Goal: Use online tool/utility

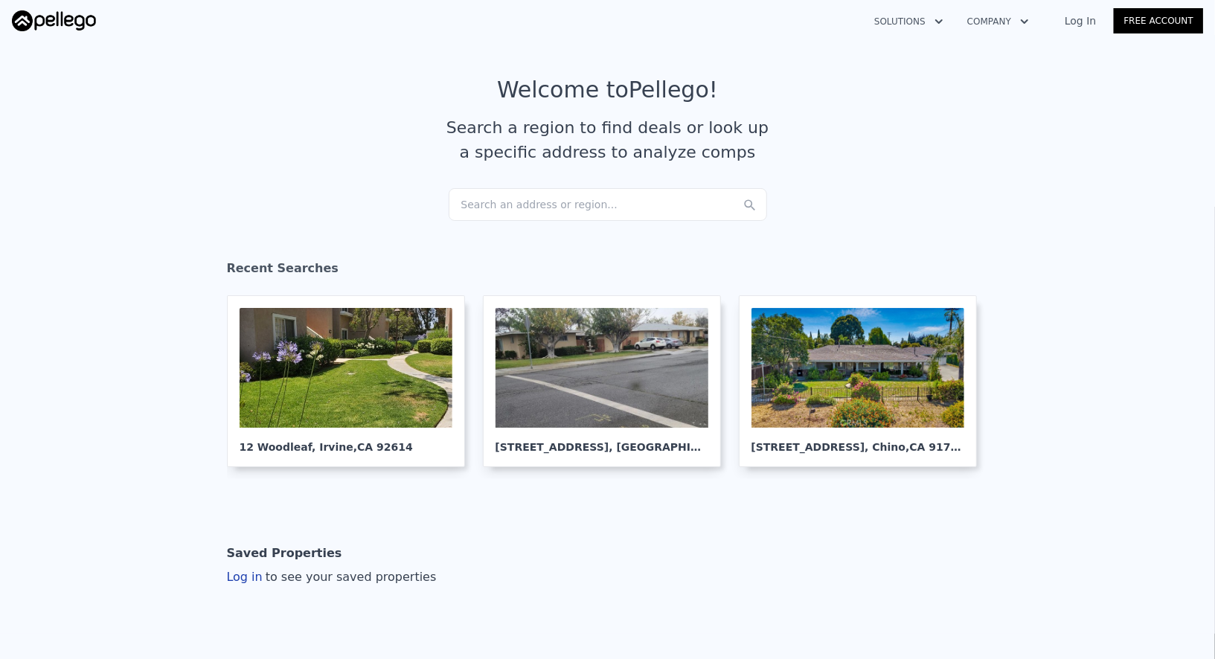
scroll to position [20, 0]
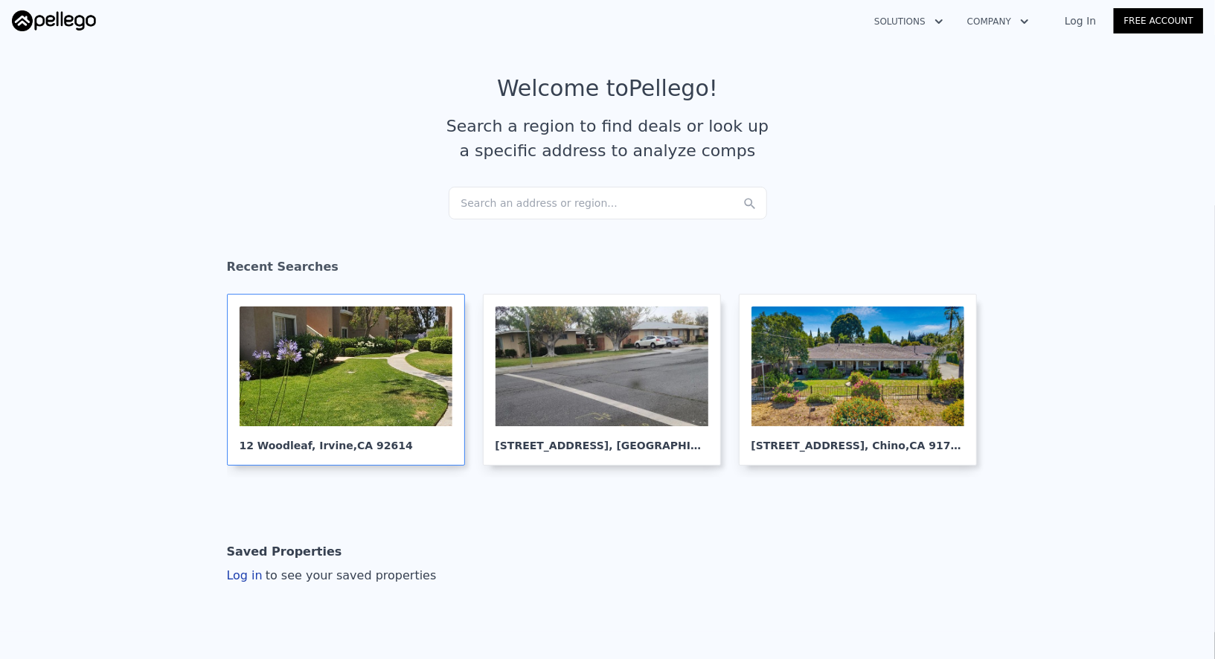
click at [360, 369] on div at bounding box center [345, 366] width 213 height 120
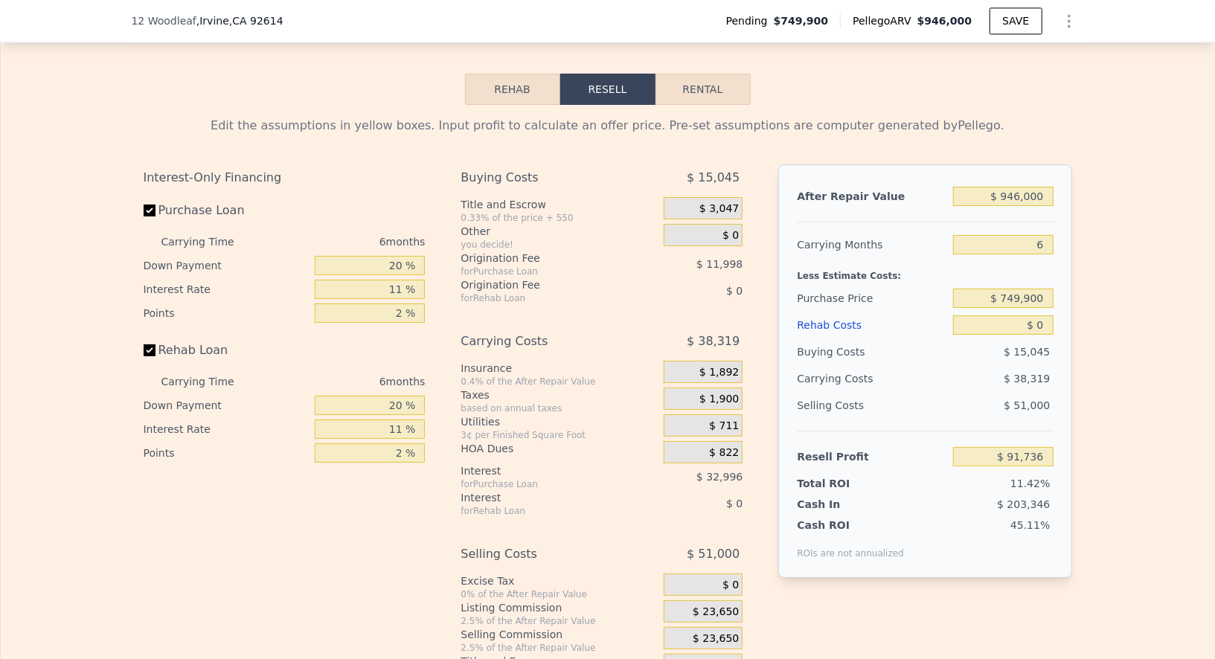
scroll to position [2244, 0]
click at [1045, 315] on input "$ 0" at bounding box center [1003, 324] width 100 height 19
type input "$ 8"
type input "$ 91,728"
type input "$ 85,000"
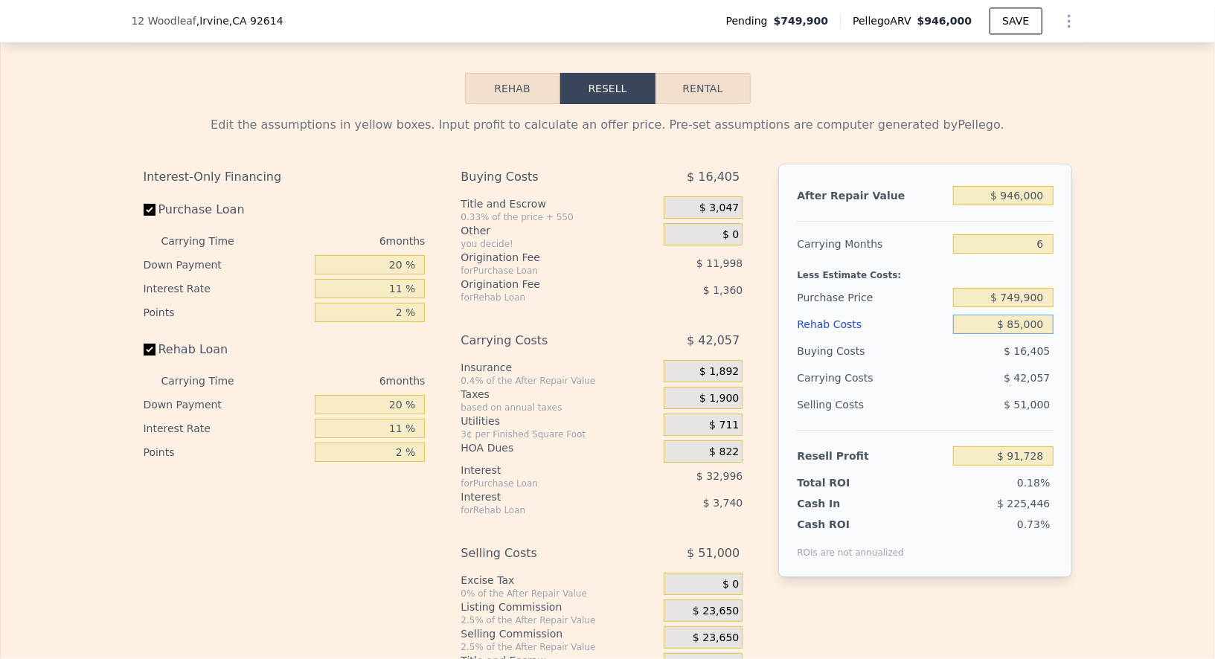
type input "$ 1,638"
type input "$ 85,000"
click at [1113, 428] on div "Edit the assumptions in yellow boxes. Input profit to calculate an offer price.…" at bounding box center [607, 392] width 1213 height 576
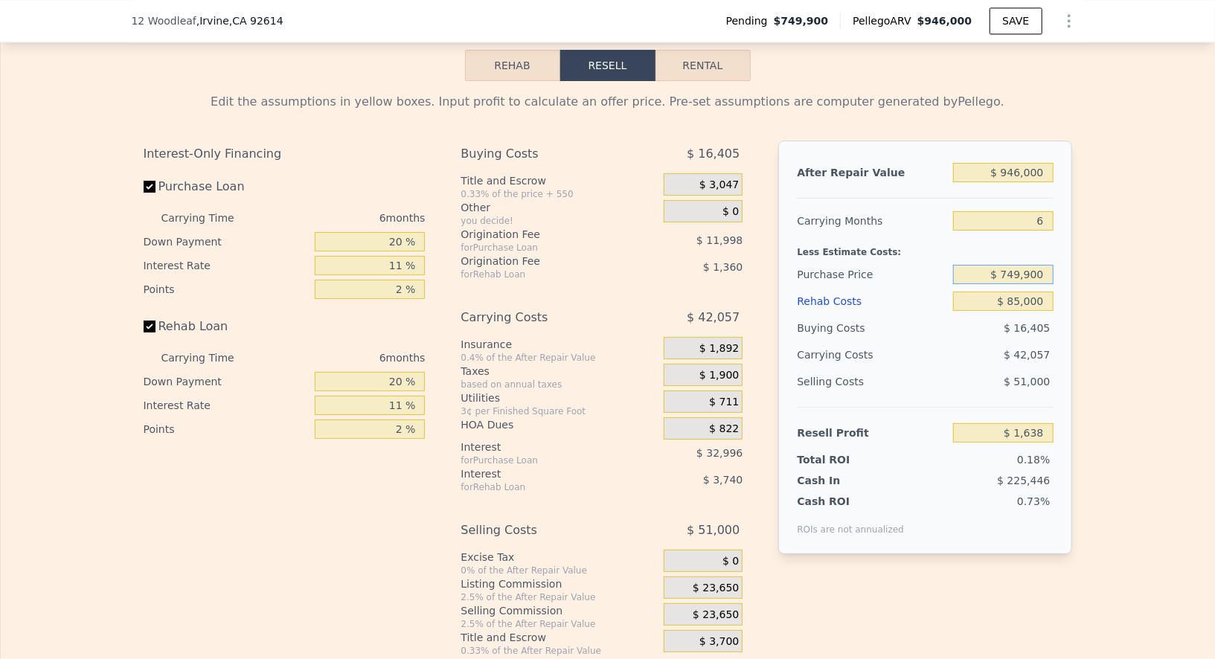
click at [1035, 270] on input "$ 749,900" at bounding box center [1003, 274] width 100 height 19
type input "$ 720,000"
click at [1114, 315] on div "Edit the assumptions in yellow boxes. Input profit to calculate an offer price.…" at bounding box center [607, 369] width 1213 height 576
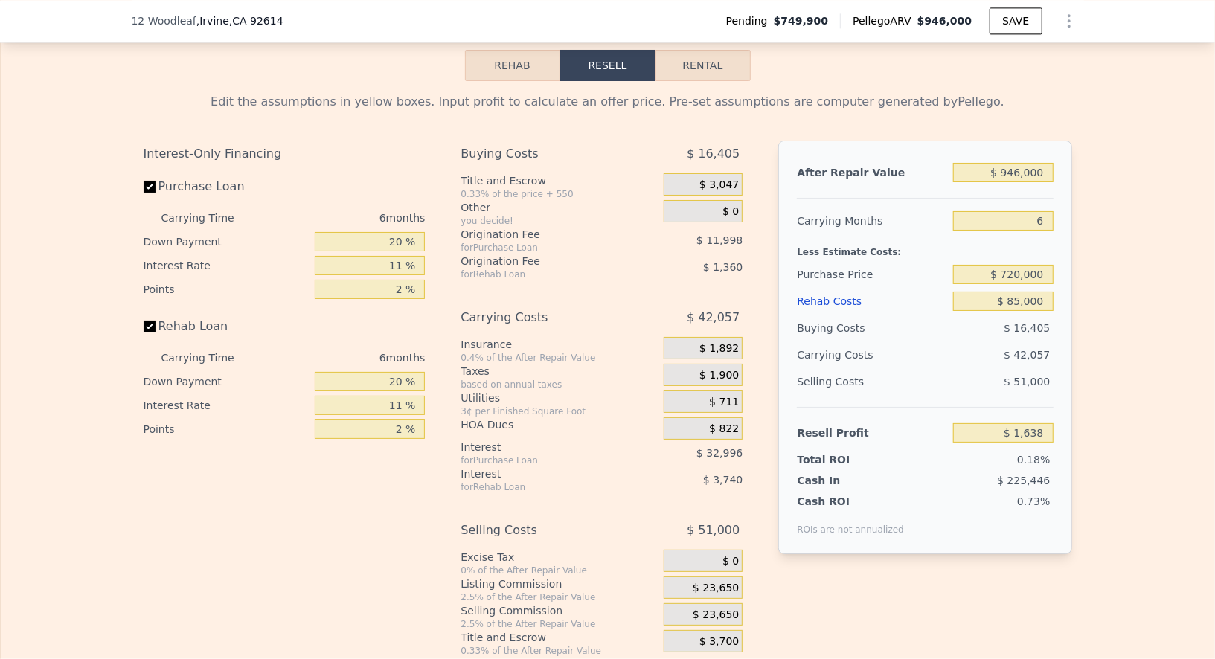
type input "$ 33,429"
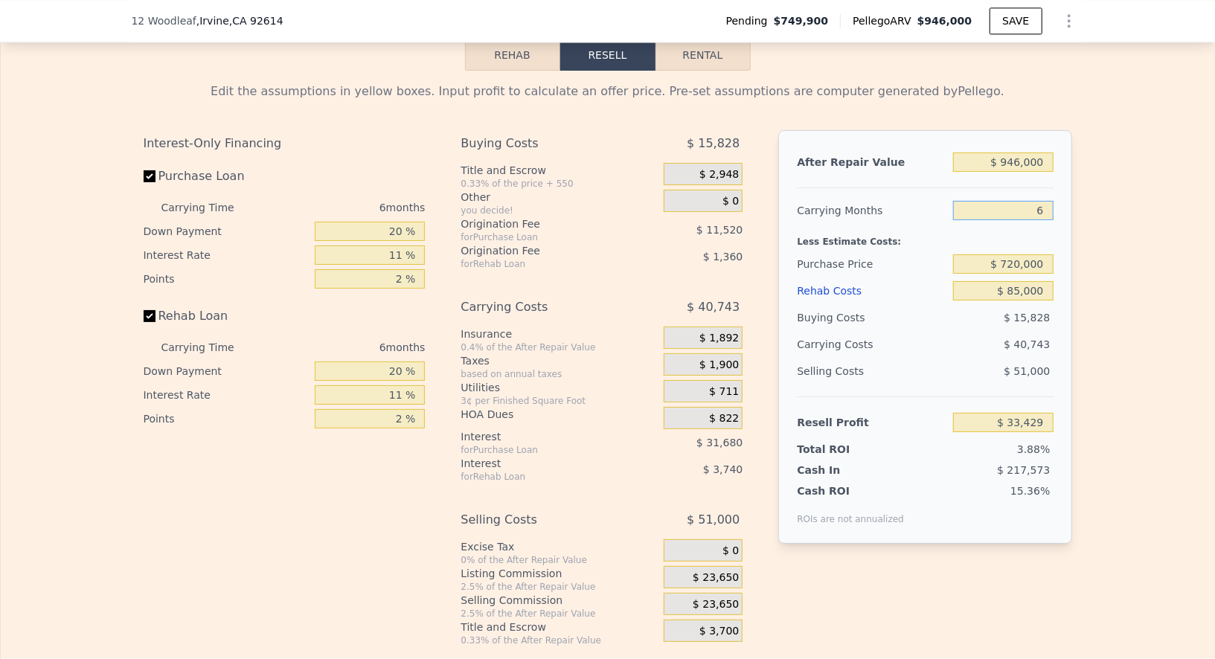
click at [1050, 201] on input "6" at bounding box center [1003, 210] width 100 height 19
click at [1069, 210] on div "After Repair Value $ 946,000 Carrying Months 6 Less Estimate Costs: Purchase Pr…" at bounding box center [924, 337] width 293 height 414
click at [1020, 130] on div "After Repair Value $ 946,000 Carrying Months 6 Less Estimate Costs: Purchase Pr…" at bounding box center [924, 337] width 293 height 414
click at [1020, 152] on input "$ 946,000" at bounding box center [1003, 161] width 100 height 19
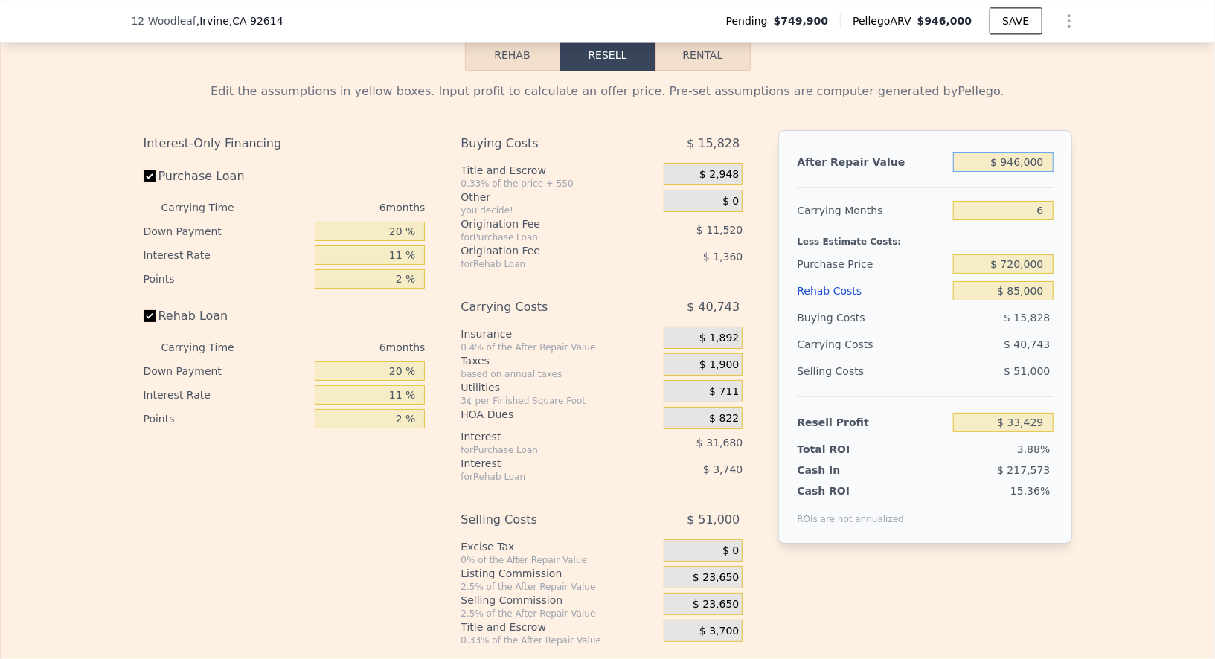
click at [1020, 152] on input "$ 946,000" at bounding box center [1003, 161] width 100 height 19
click at [1022, 152] on input "$ 946,000" at bounding box center [1003, 161] width 100 height 19
type input "$ 8"
type input "-$ 860,221"
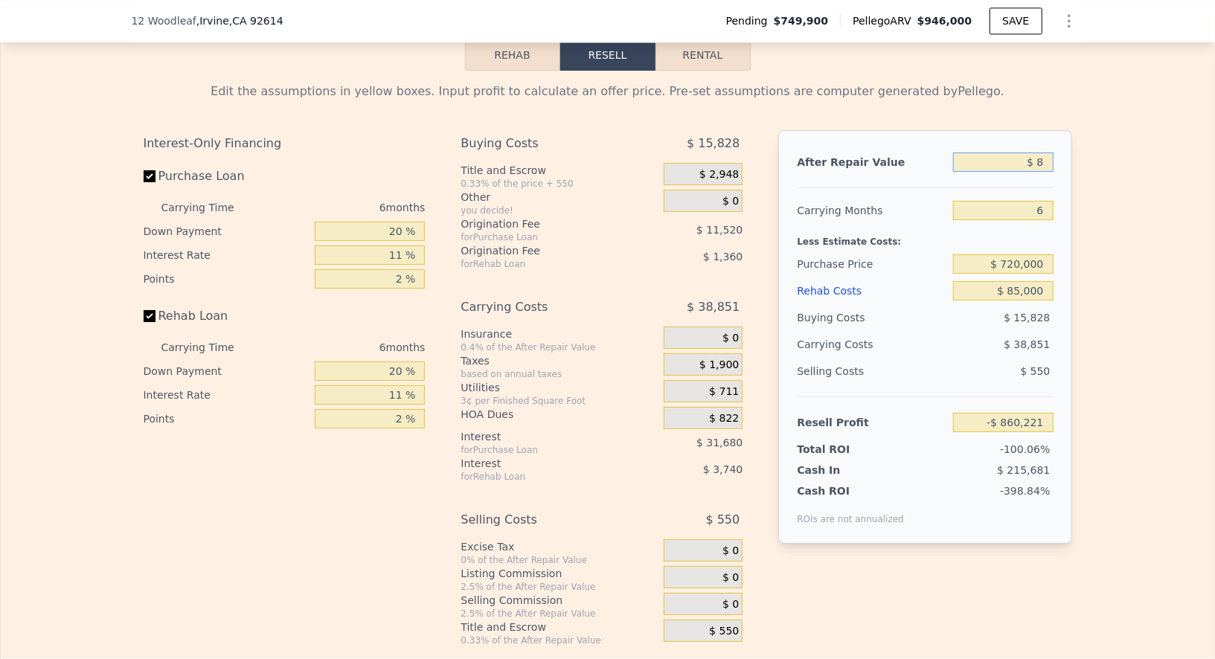
type input "$ 88"
type input "-$ 860,145"
type input "$ 880"
type input "-$ 859,398"
type input "$ 8,800"
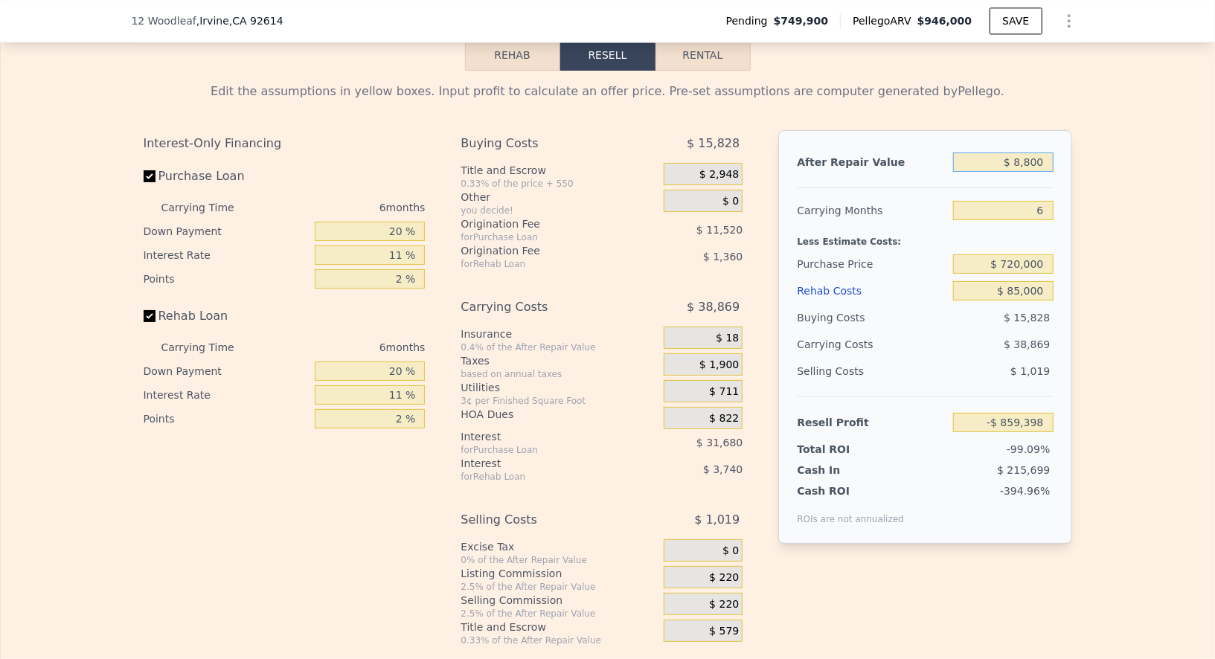
type input "-$ 851,916"
type input "$ 88,000"
type input "-$ 777,098"
type input "$ 880,000"
type input "-$ 28,919"
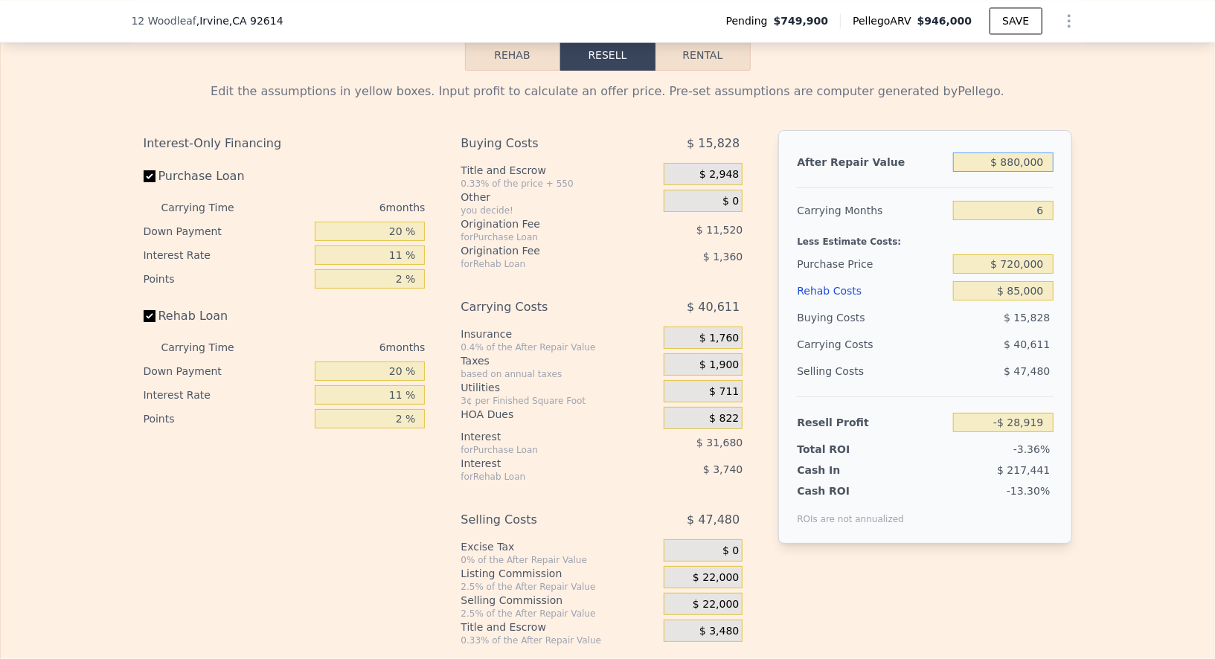
type input "$ 880,000"
click at [1120, 275] on div "Edit the assumptions in yellow boxes. Input profit to calculate an offer price.…" at bounding box center [607, 359] width 1213 height 576
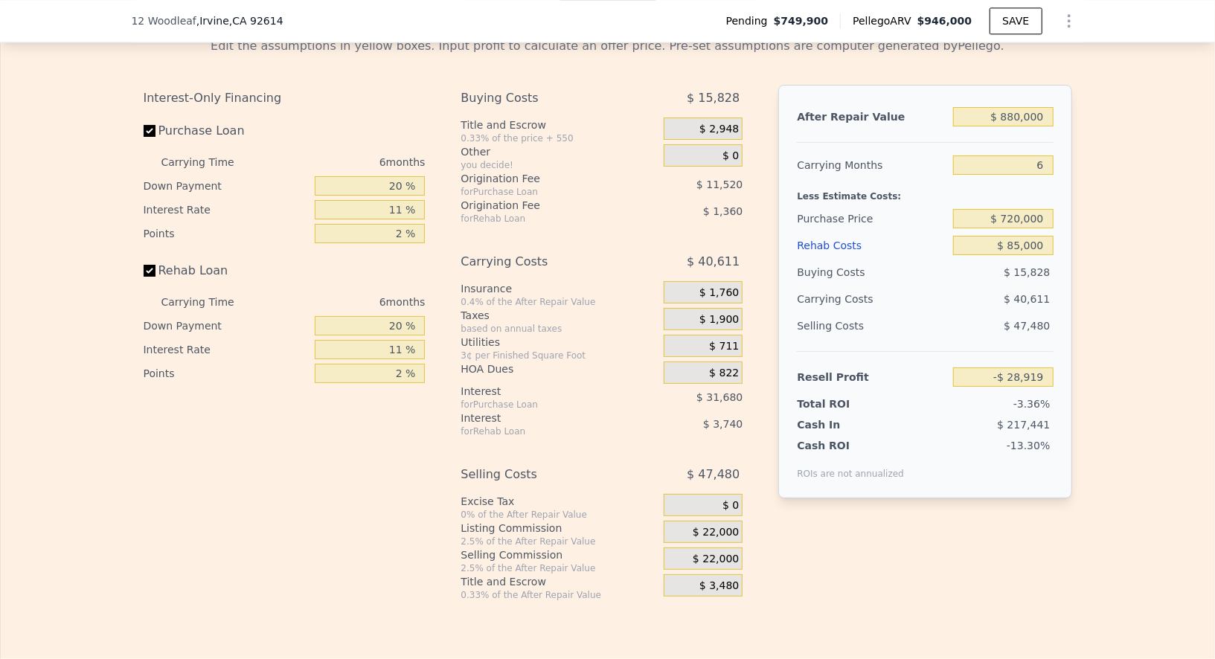
scroll to position [2321, 0]
drag, startPoint x: 1054, startPoint y: 373, endPoint x: 953, endPoint y: 373, distance: 100.4
click at [953, 373] on div "After Repair Value $ 880,000 Carrying Months 6 Less Estimate Costs: Purchase Pr…" at bounding box center [924, 293] width 293 height 414
click at [956, 398] on div "-3.36%" at bounding box center [974, 405] width 157 height 15
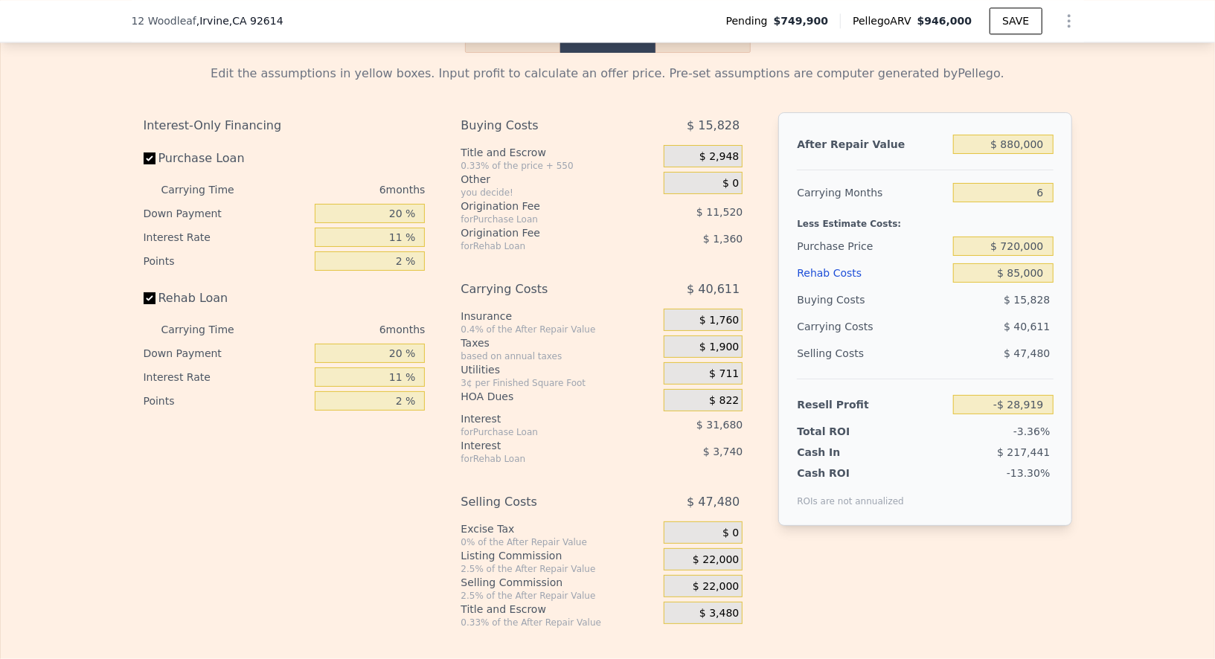
scroll to position [2306, 0]
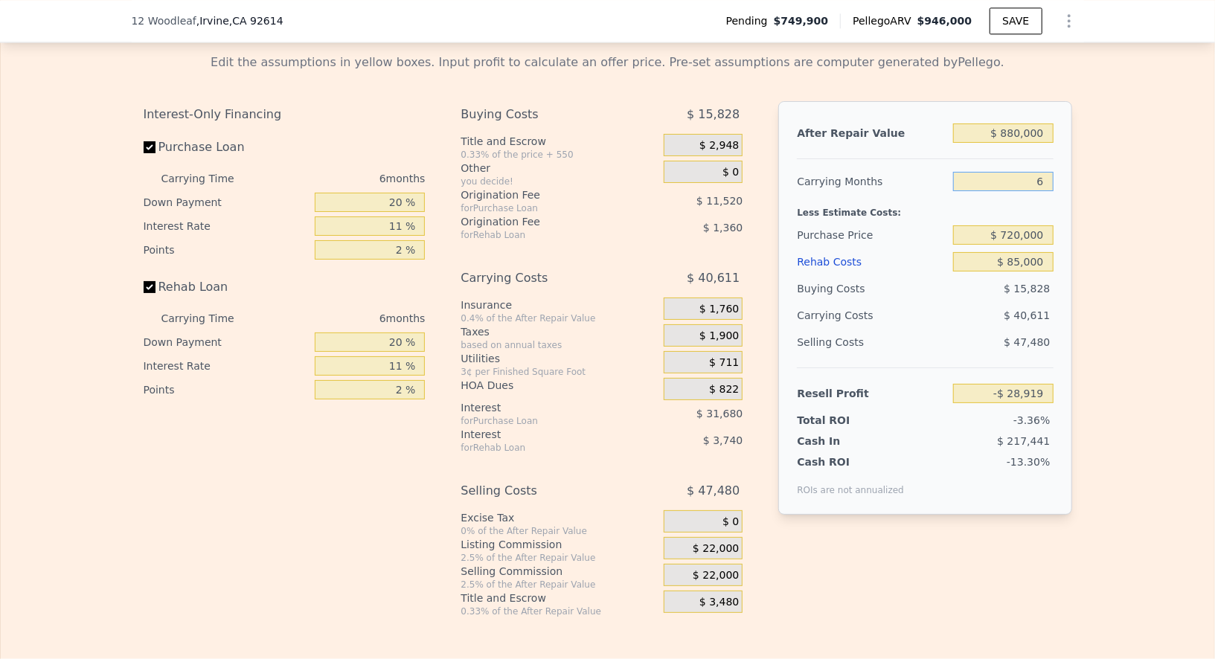
click at [1046, 175] on input "6" at bounding box center [1003, 181] width 100 height 19
type input "8"
type input "-$ 42,456"
type input "8"
click at [1122, 208] on div "Edit the assumptions in yellow boxes. Input profit to calculate an offer price.…" at bounding box center [607, 330] width 1213 height 576
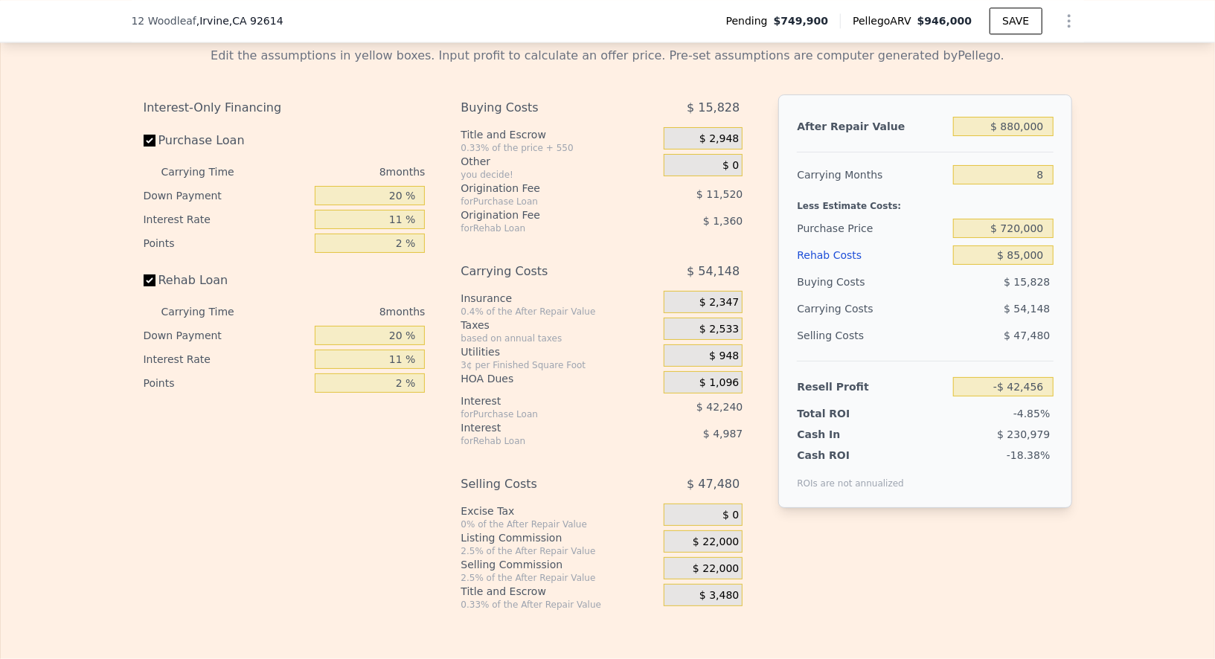
scroll to position [2314, 0]
drag, startPoint x: 1004, startPoint y: 219, endPoint x: 1084, endPoint y: 210, distance: 80.8
click at [1084, 214] on div "Edit the assumptions in yellow boxes. Input profit to calculate an offer price.…" at bounding box center [607, 321] width 1213 height 576
click at [1093, 235] on div "Edit the assumptions in yellow boxes. Input profit to calculate an offer price.…" at bounding box center [607, 321] width 1213 height 576
click at [714, 543] on div "$ 22,000" at bounding box center [702, 542] width 79 height 27
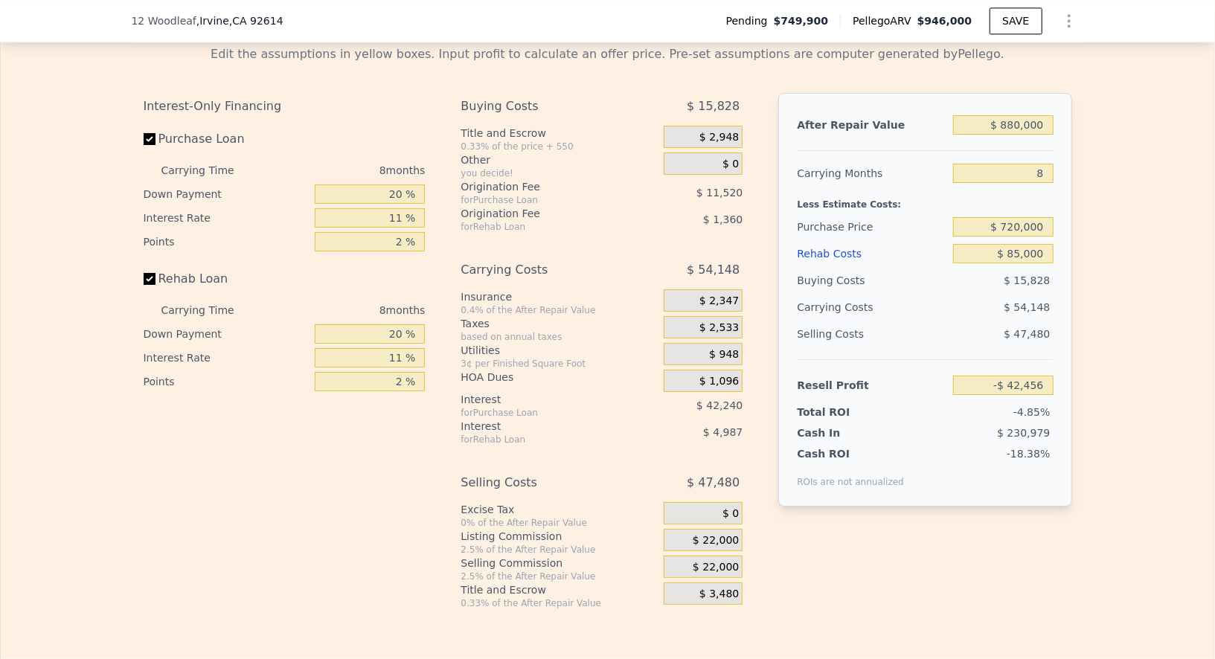
click at [716, 535] on span "$ 22,000" at bounding box center [715, 540] width 46 height 13
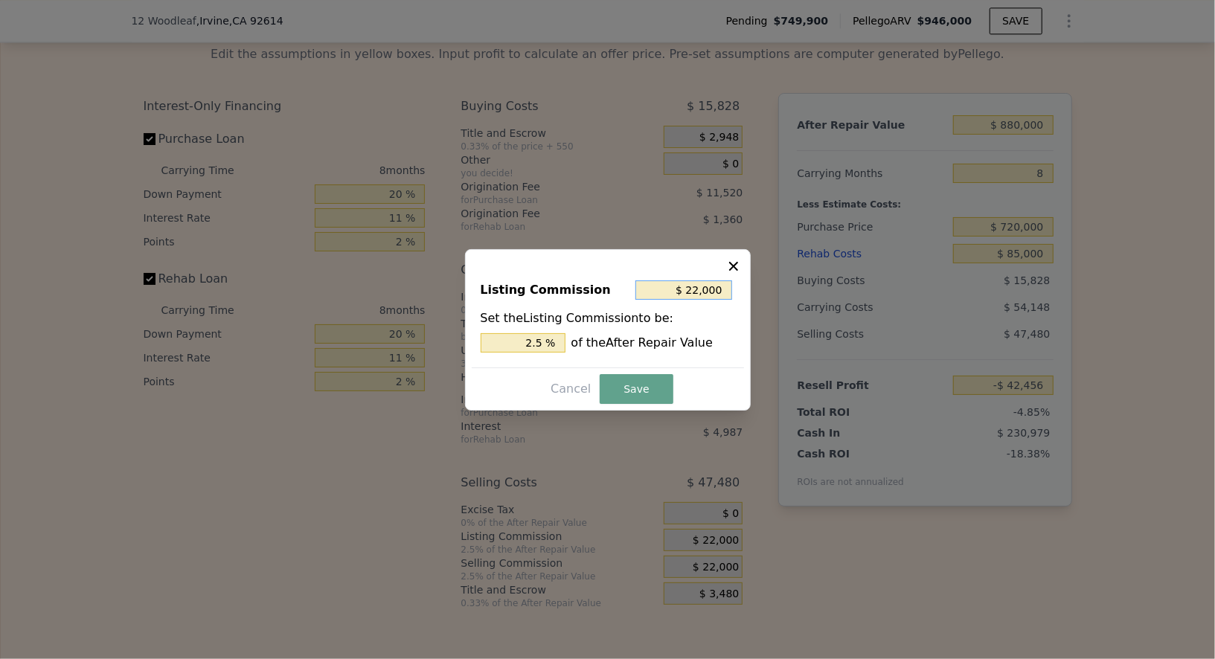
click at [711, 297] on input "$ 22,000" at bounding box center [683, 289] width 97 height 19
type input "$ 0"
type input "0 %"
type input "$ 0"
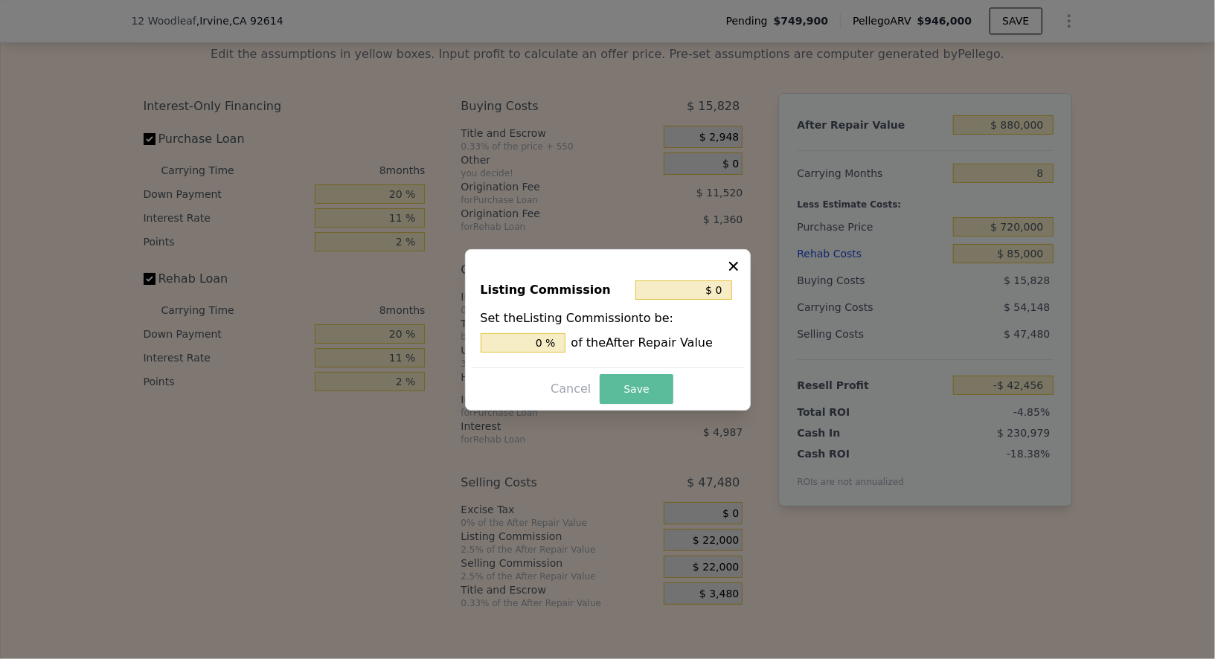
click at [644, 389] on button "Save" at bounding box center [635, 389] width 73 height 30
type input "-$ 20,456"
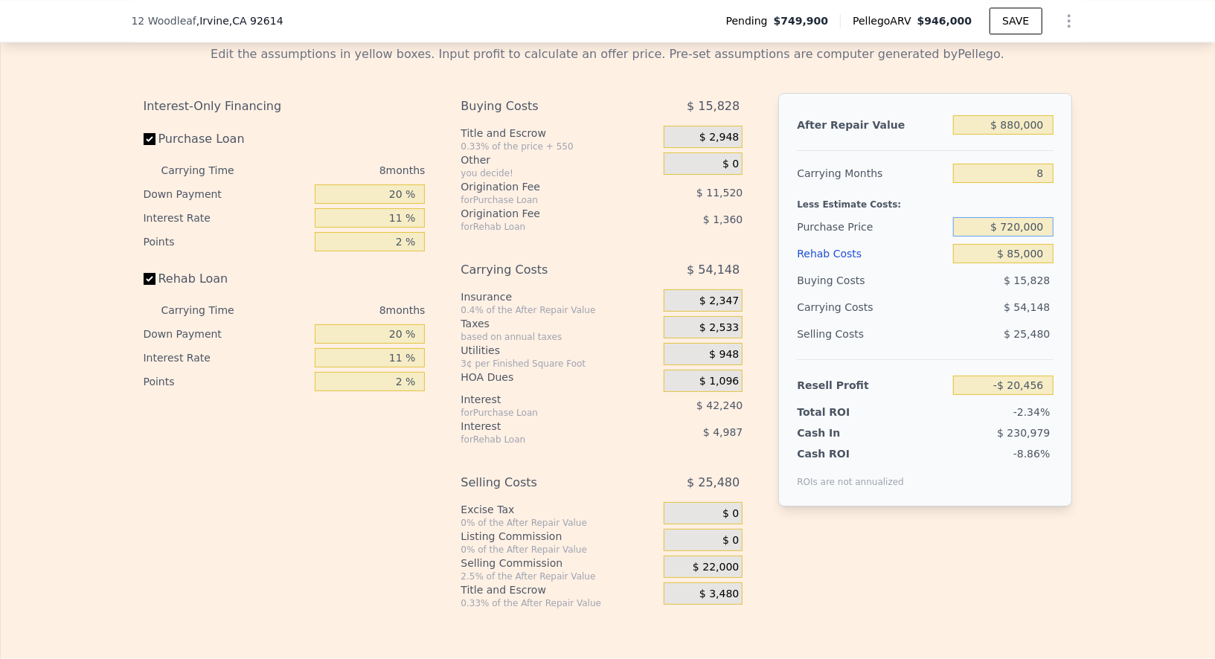
click at [1048, 217] on input "$ 720,000" at bounding box center [1003, 226] width 100 height 19
type input "$ 670,000"
click at [1096, 281] on div "Edit the assumptions in yellow boxes. Input profit to calculate an offer price.…" at bounding box center [607, 321] width 1213 height 576
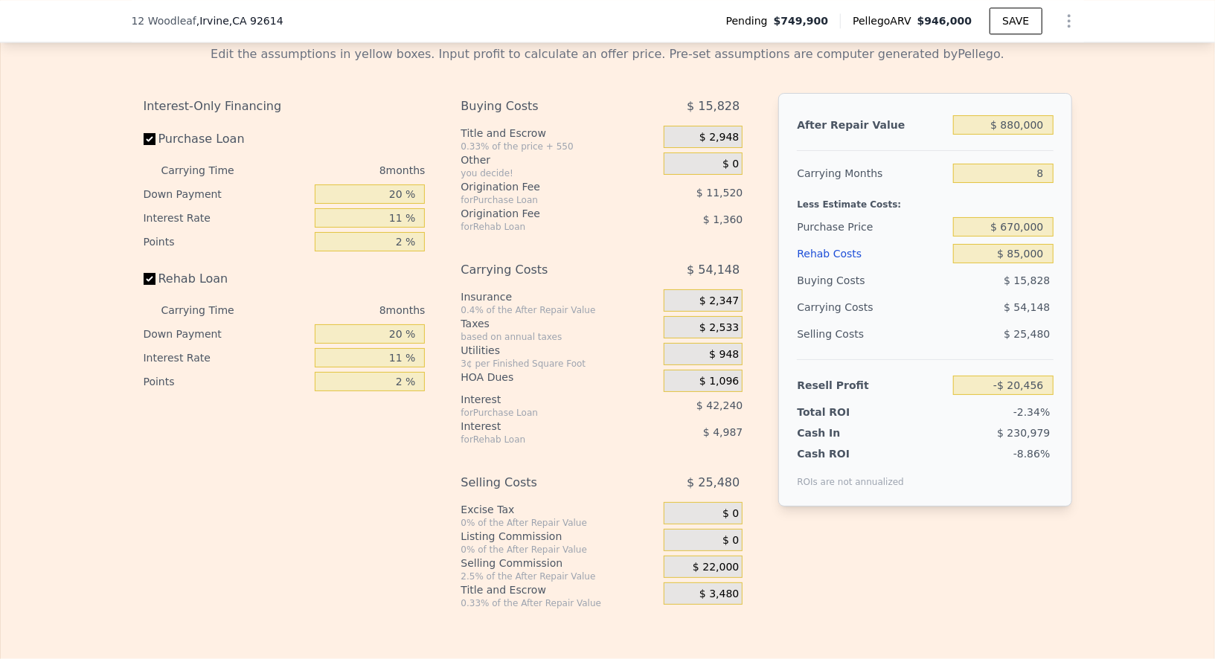
type input "$ 33,447"
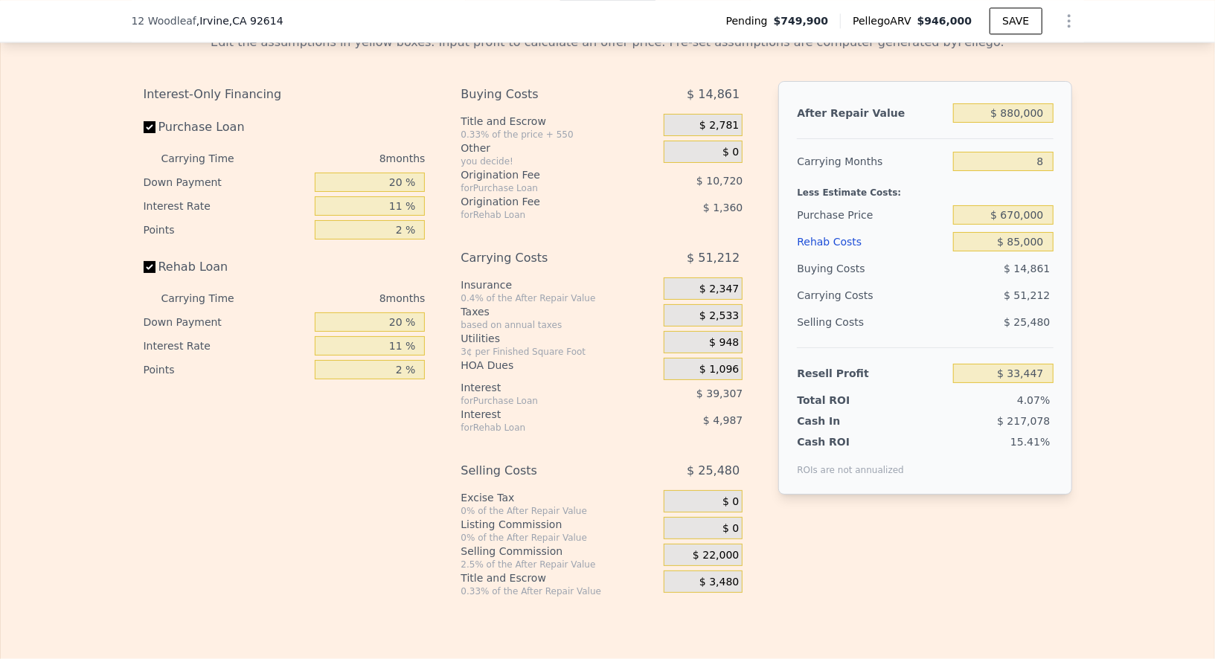
scroll to position [2325, 0]
type input "$ 946,000"
type input "6"
type input "$ 0"
type input "$ 91,736"
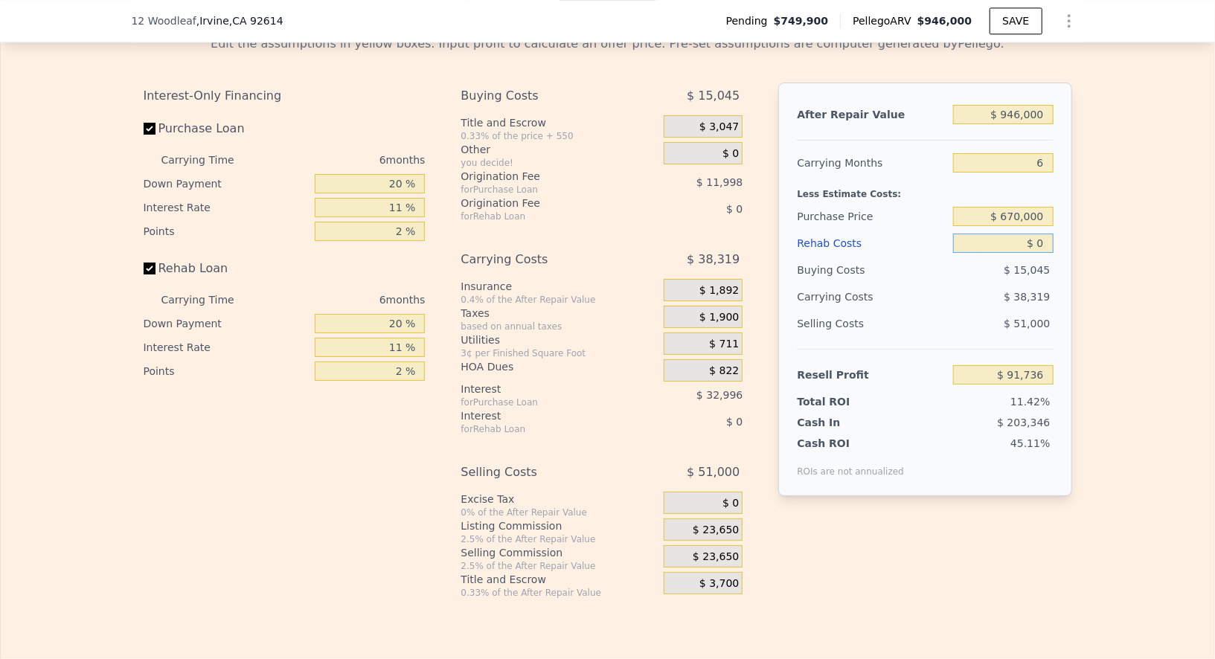
click at [1049, 234] on input "$ 0" at bounding box center [1003, 243] width 100 height 19
type input "$ 9"
type input "$ 91,727"
type input "$ 9,500"
type input "$ 90,729"
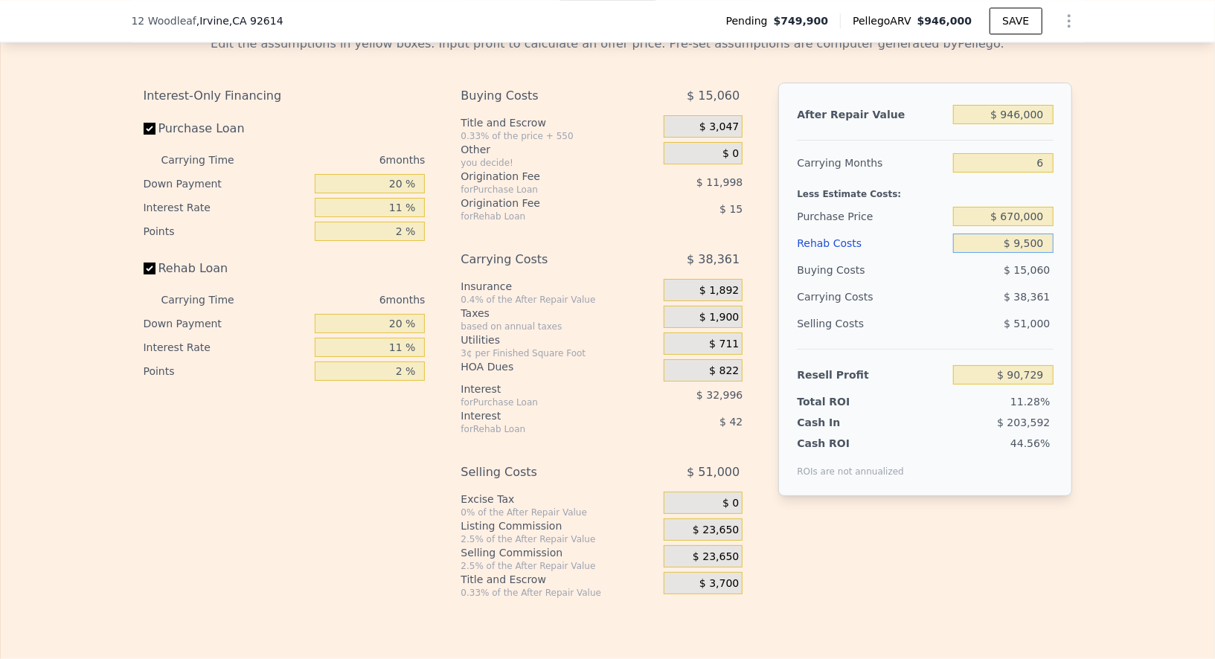
type input "$ 95,000"
type input "-$ 8,966"
type input "$ 95,000"
click at [1109, 310] on div "Edit the assumptions in yellow boxes. Input profit to calculate an offer price.…" at bounding box center [607, 311] width 1213 height 576
click at [1026, 128] on div at bounding box center [925, 134] width 256 height 13
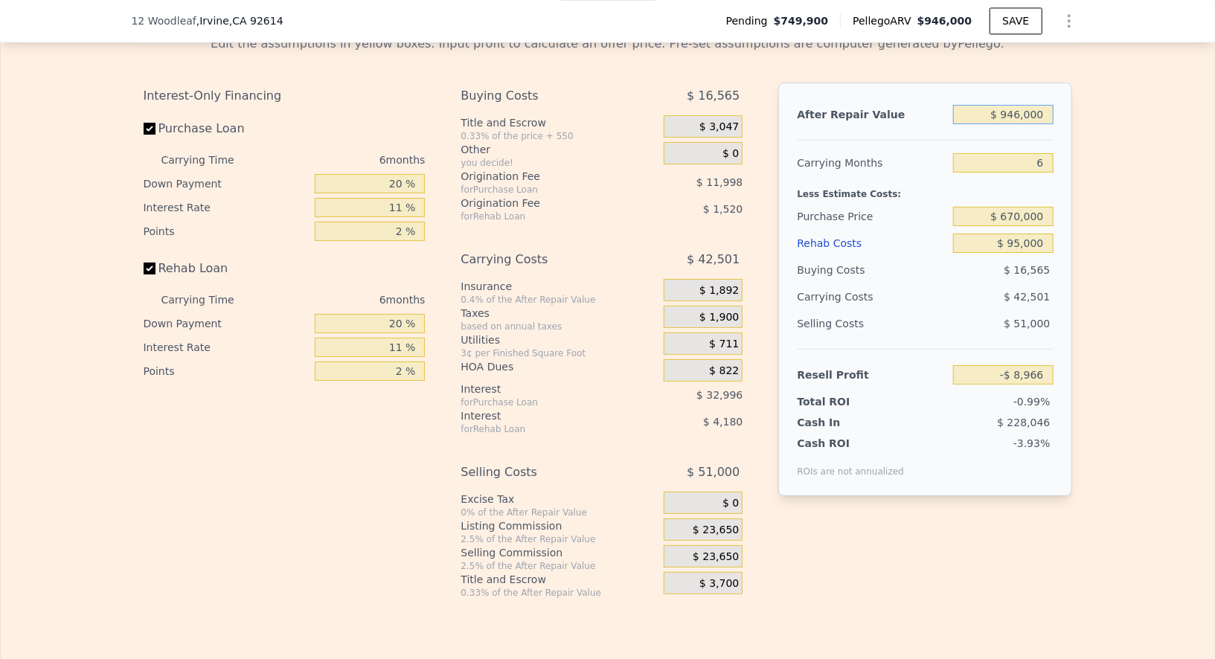
click at [1026, 110] on input "$ 946,000" at bounding box center [1003, 114] width 100 height 19
type input "$ 88"
type input "-$ 902,540"
type input "$ 880"
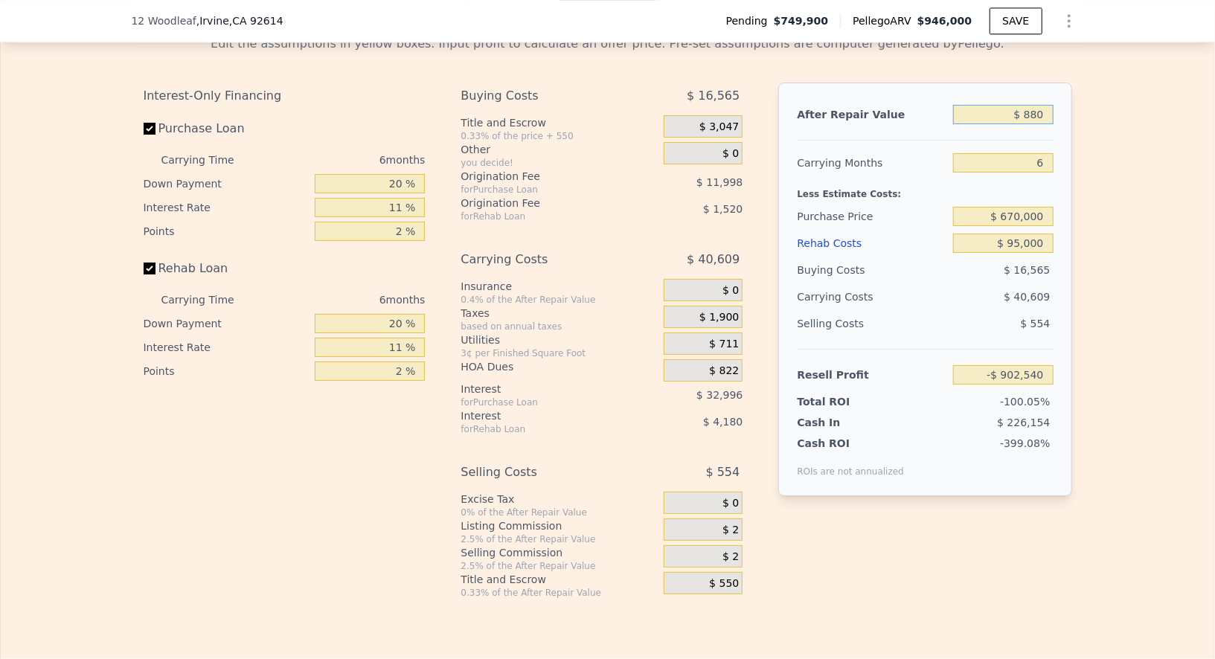
type input "-$ 901,793"
type input "$ 8,800"
type input "-$ 894,311"
type input "$ 880,000"
type input "-$ 71,314"
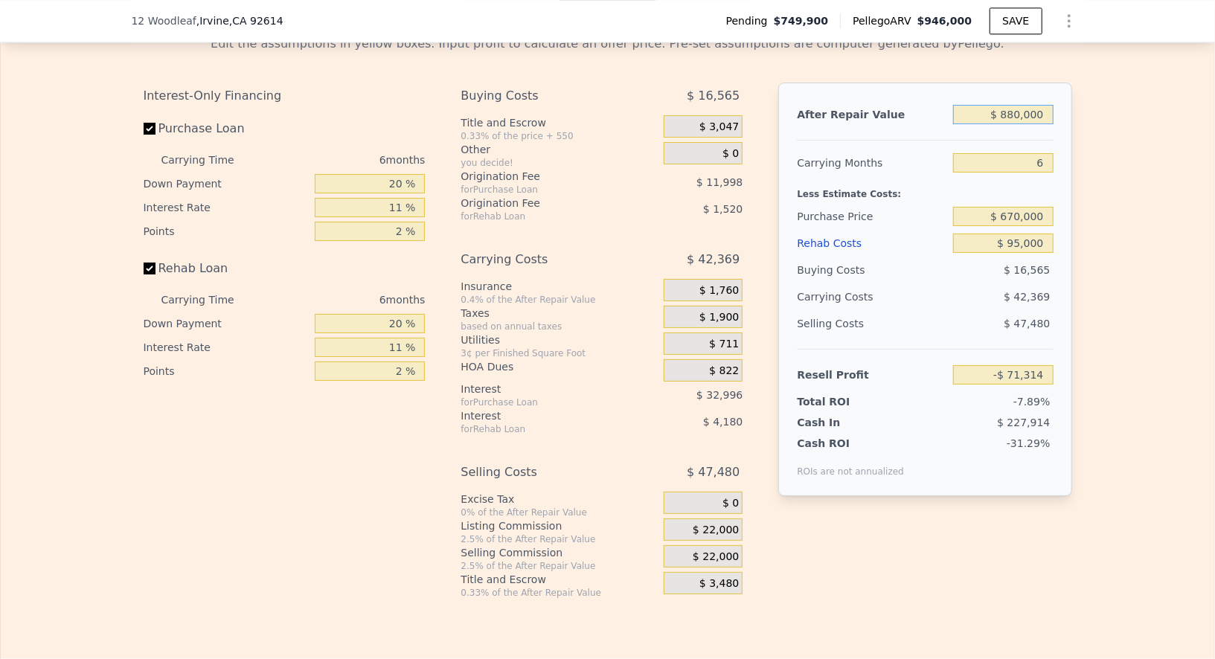
type input "$ 880,000"
click at [1081, 256] on div "Edit the assumptions in yellow boxes. Input profit to calculate an offer price.…" at bounding box center [608, 311] width 952 height 576
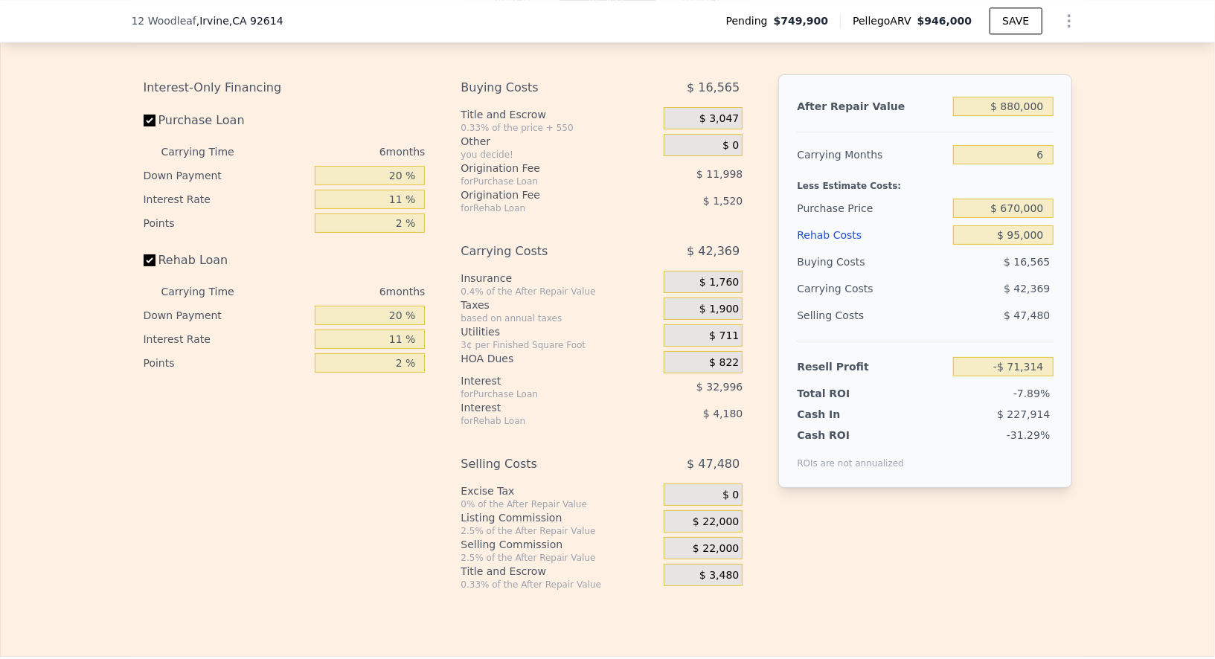
scroll to position [2332, 0]
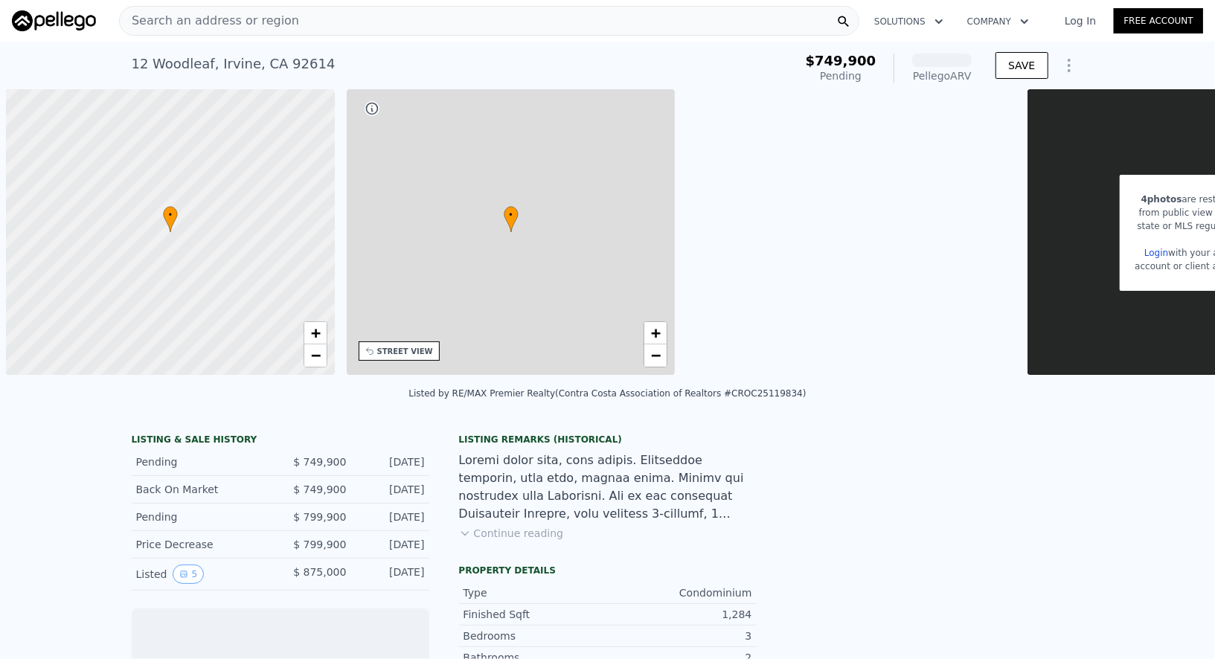
scroll to position [0, 5]
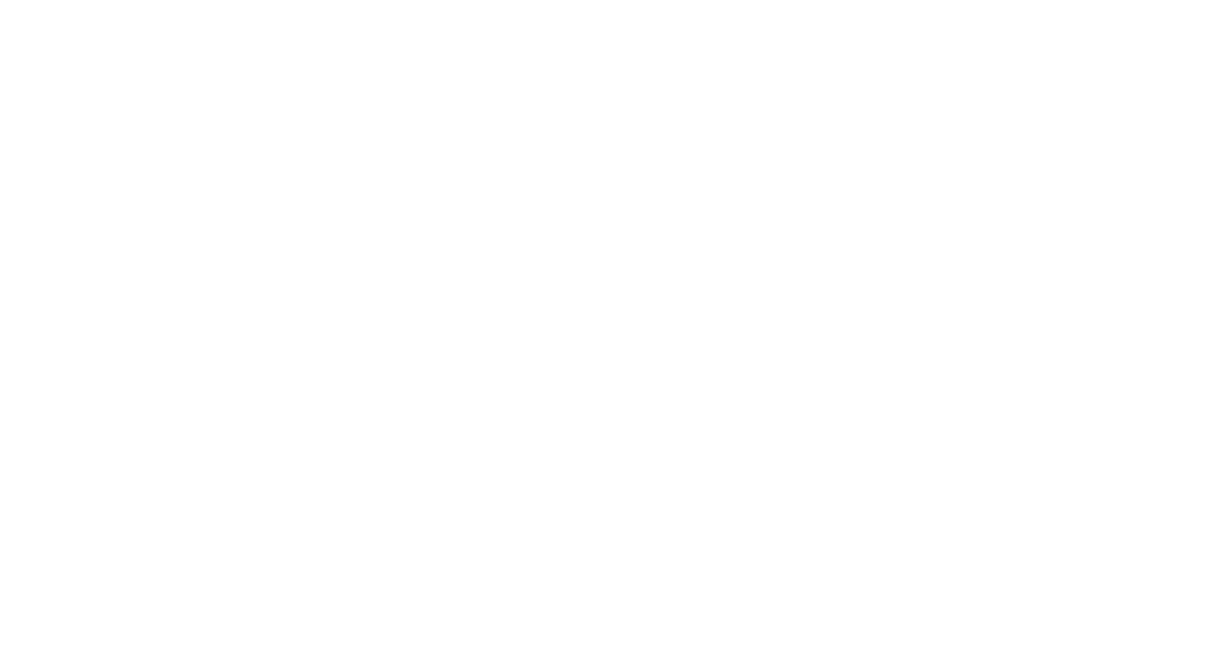
click at [706, 339] on div at bounding box center [607, 329] width 1215 height 659
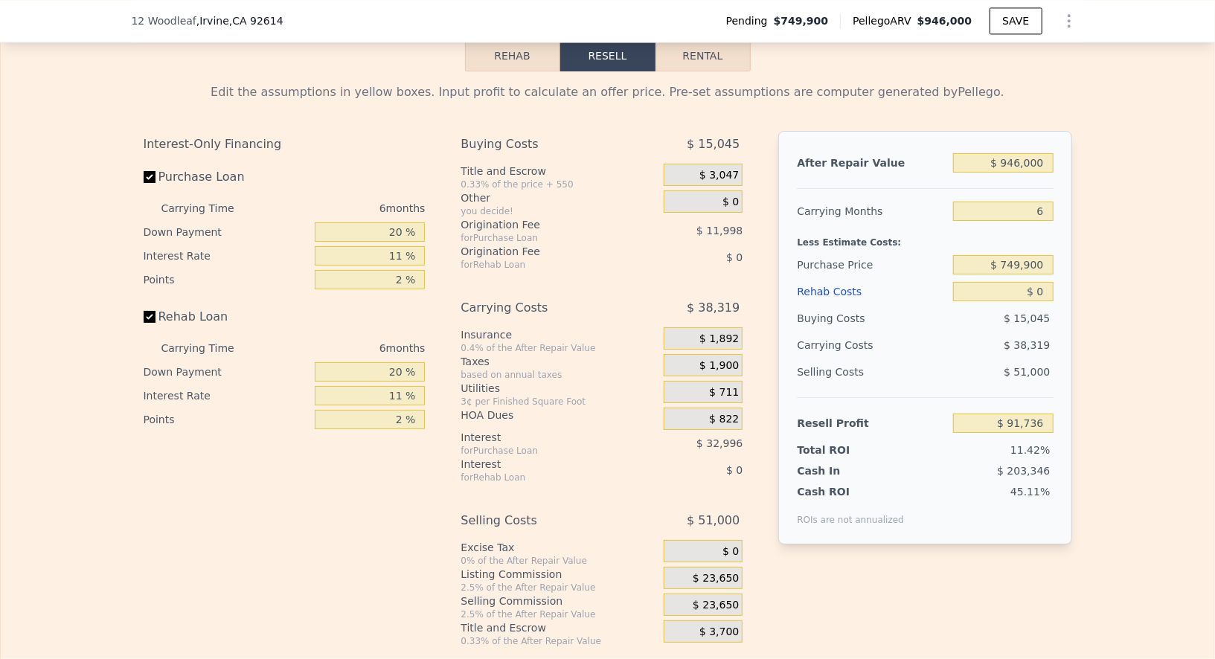
scroll to position [2276, 0]
